Goal: Find specific page/section: Find specific page/section

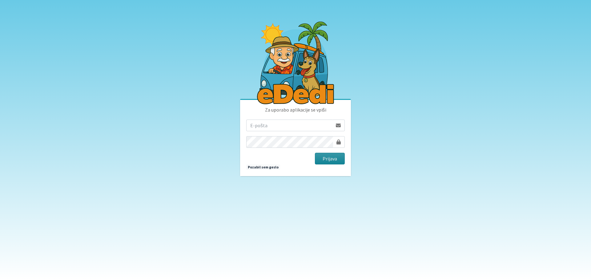
type input "[EMAIL_ADDRESS][DOMAIN_NAME]"
click at [331, 159] on button "Prijava" at bounding box center [330, 159] width 30 height 12
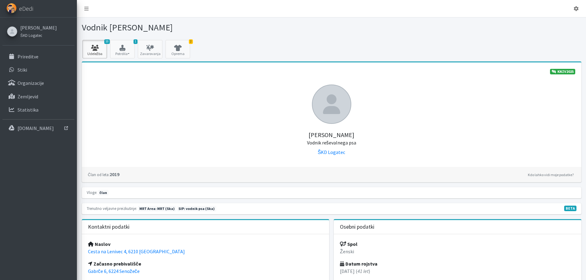
click at [101, 44] on link "10 Udeležba" at bounding box center [94, 49] width 25 height 18
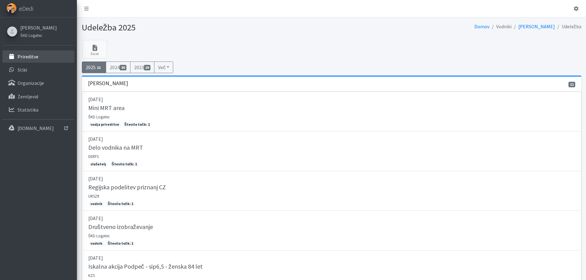
click at [38, 54] on link "Prireditve" at bounding box center [38, 56] width 72 height 12
